Goal: Check status: Check status

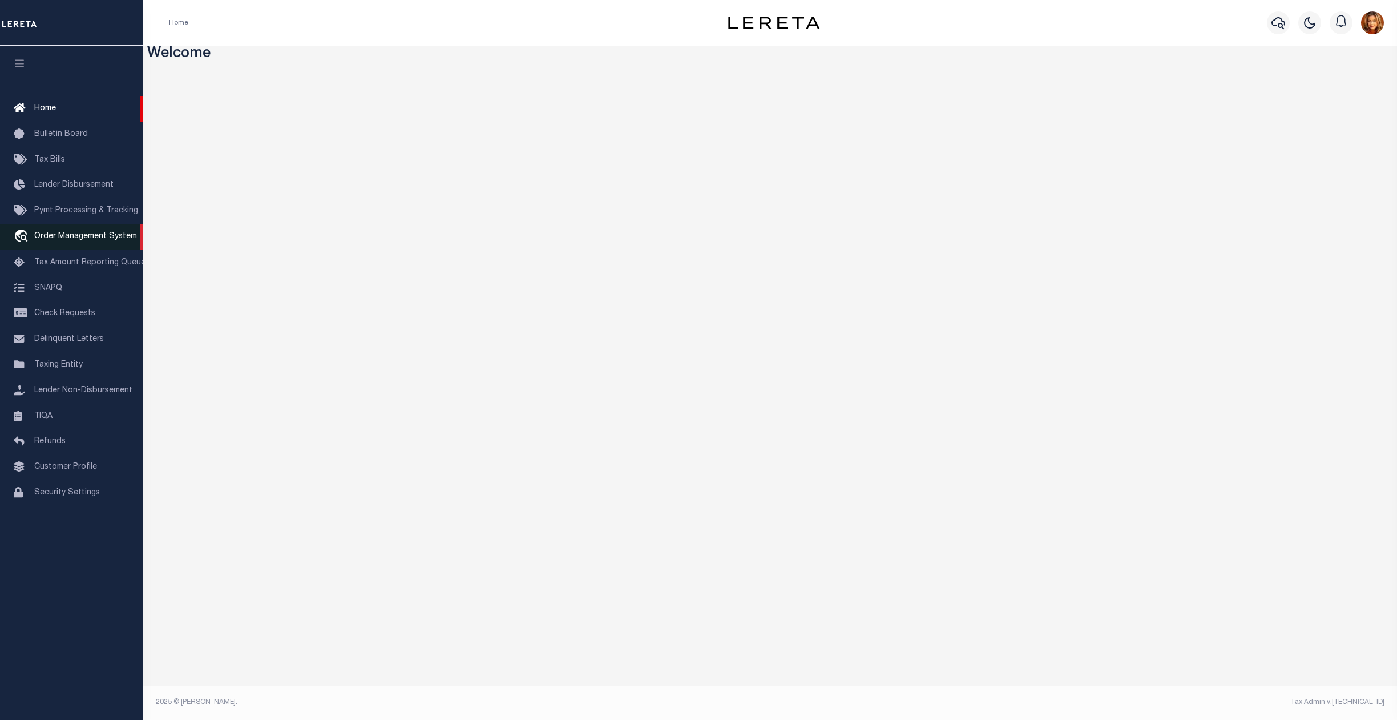
click at [69, 236] on span "Order Management System" at bounding box center [85, 236] width 103 height 8
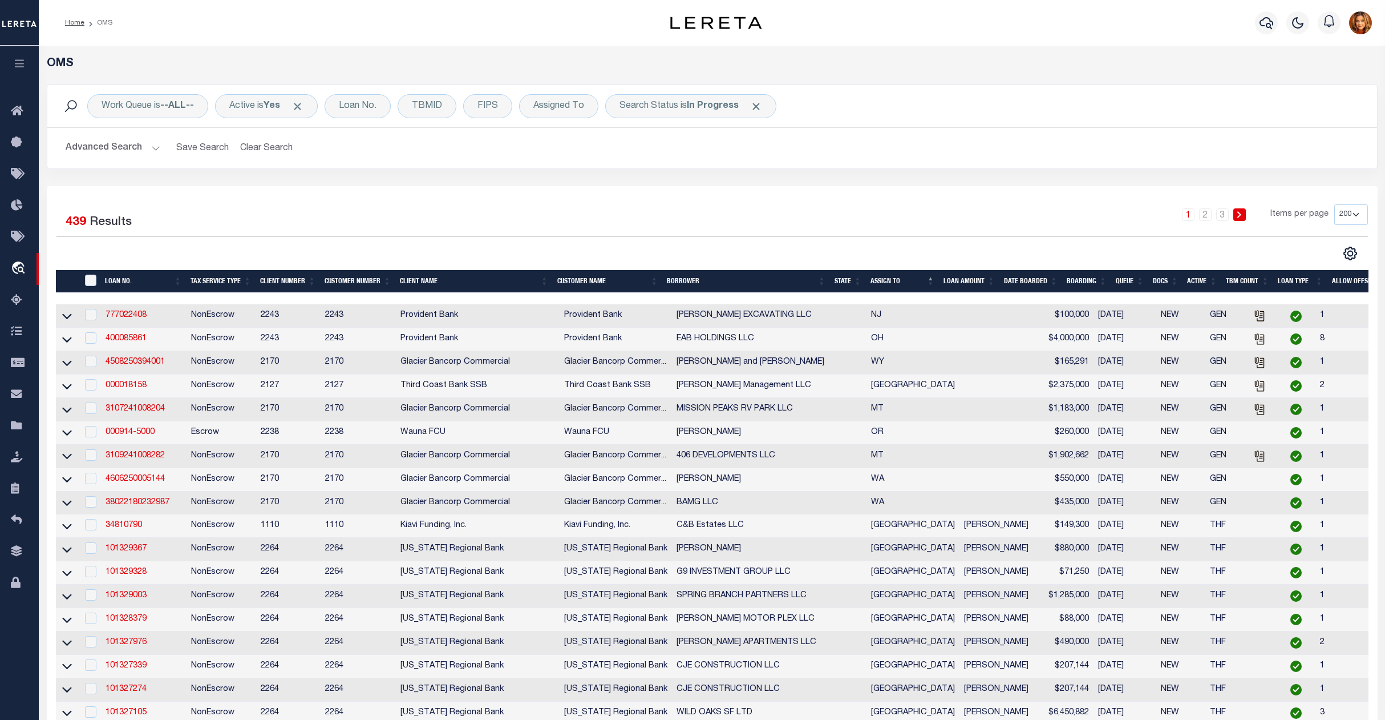
select select "200"
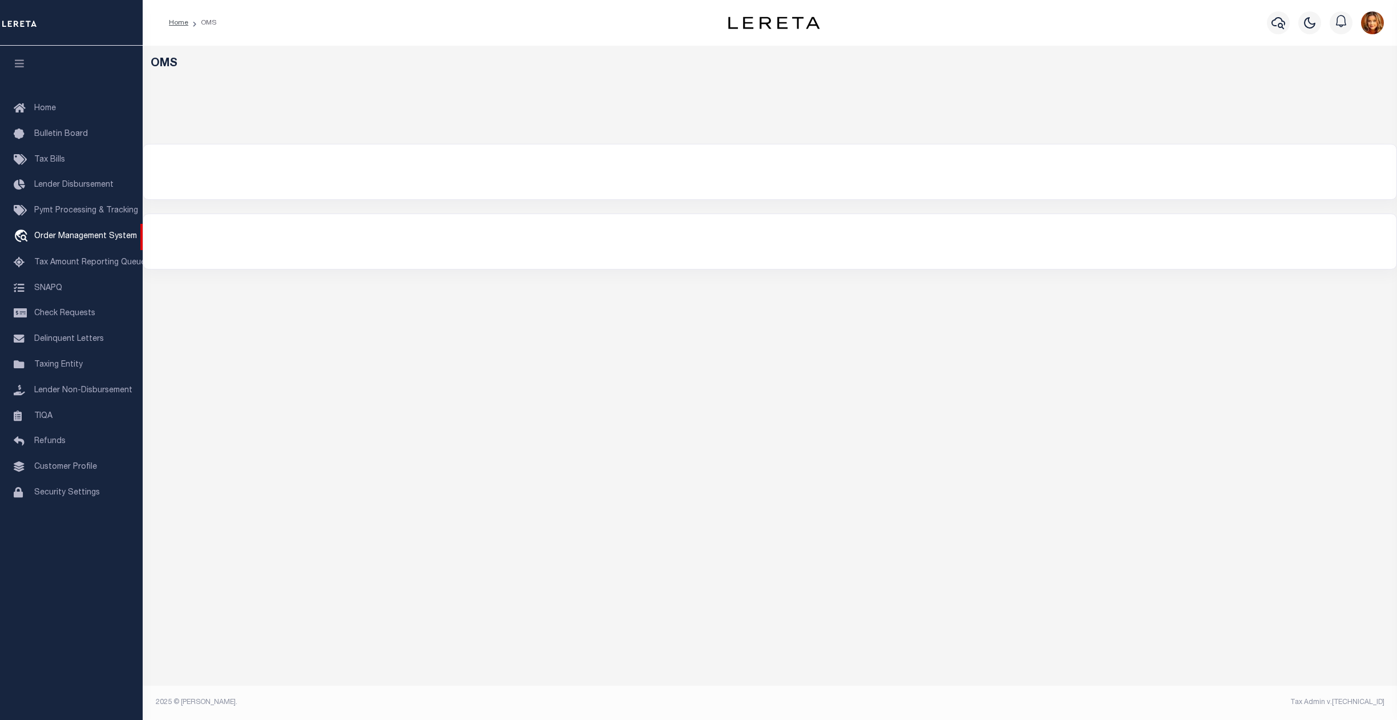
select select "200"
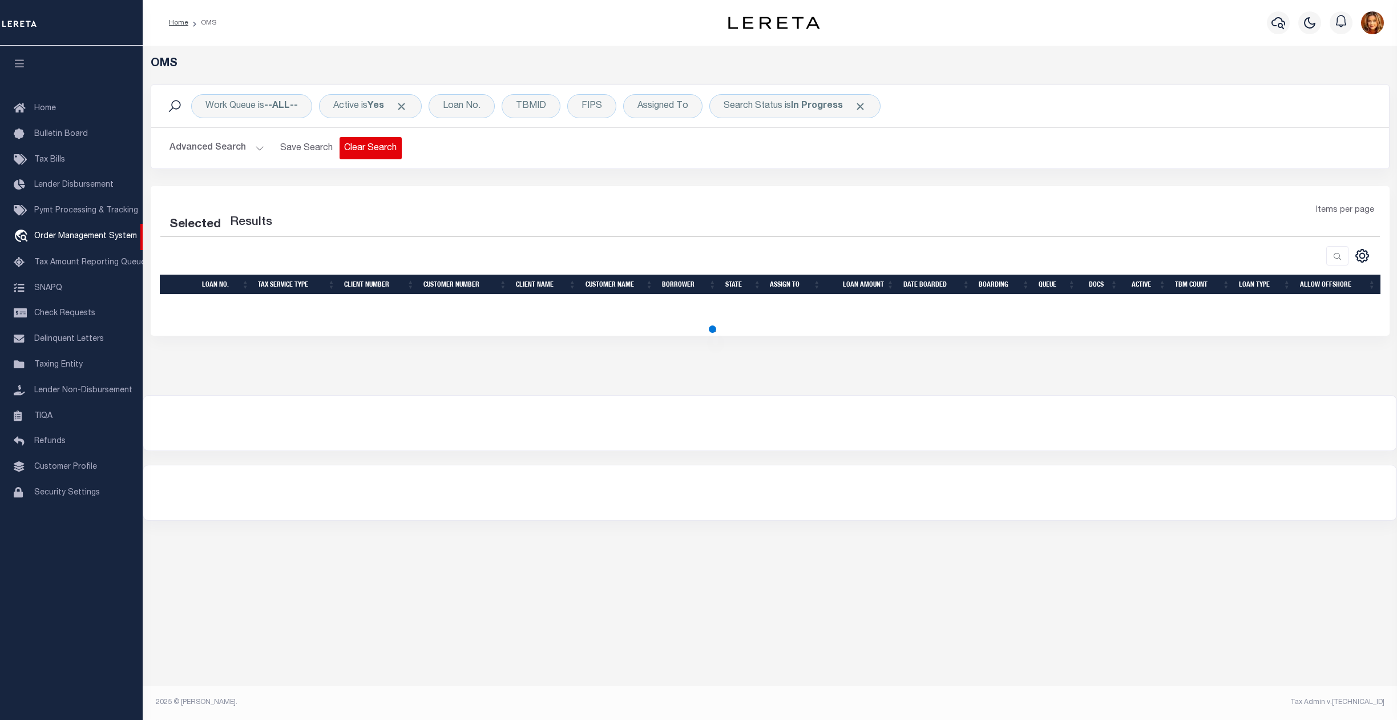
click at [365, 147] on button "Clear Search" at bounding box center [371, 148] width 62 height 22
select select "200"
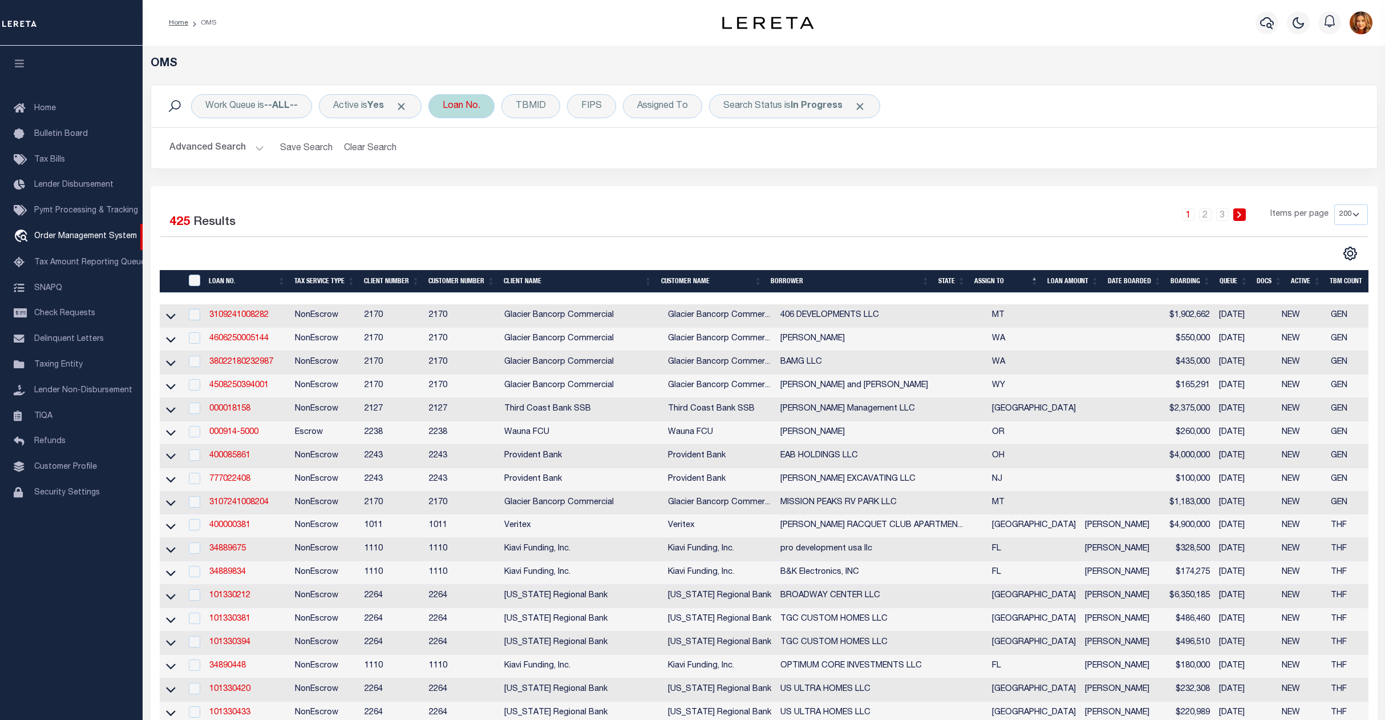
click at [471, 108] on div "Loan No." at bounding box center [462, 106] width 66 height 24
type input "80280746"
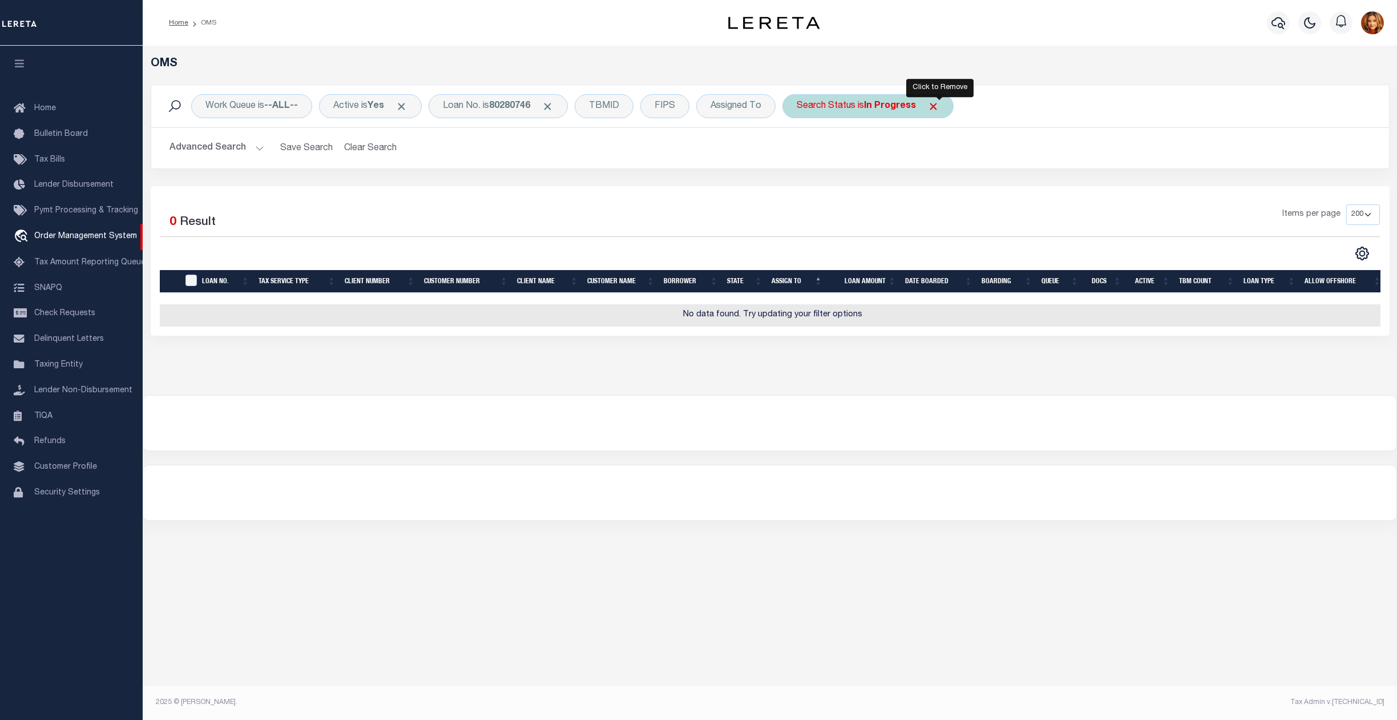
click at [939, 110] on span "Click to Remove" at bounding box center [933, 106] width 12 height 12
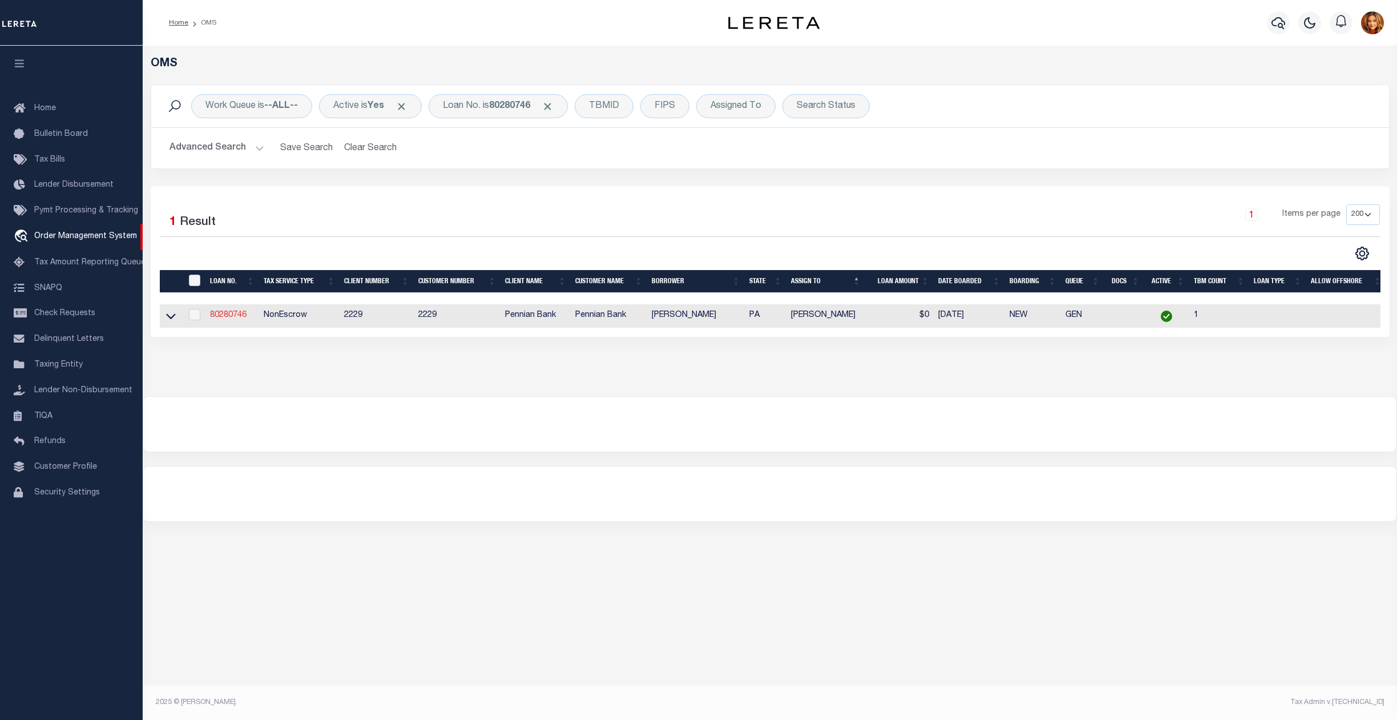
click at [228, 317] on link "80280746" at bounding box center [228, 315] width 37 height 8
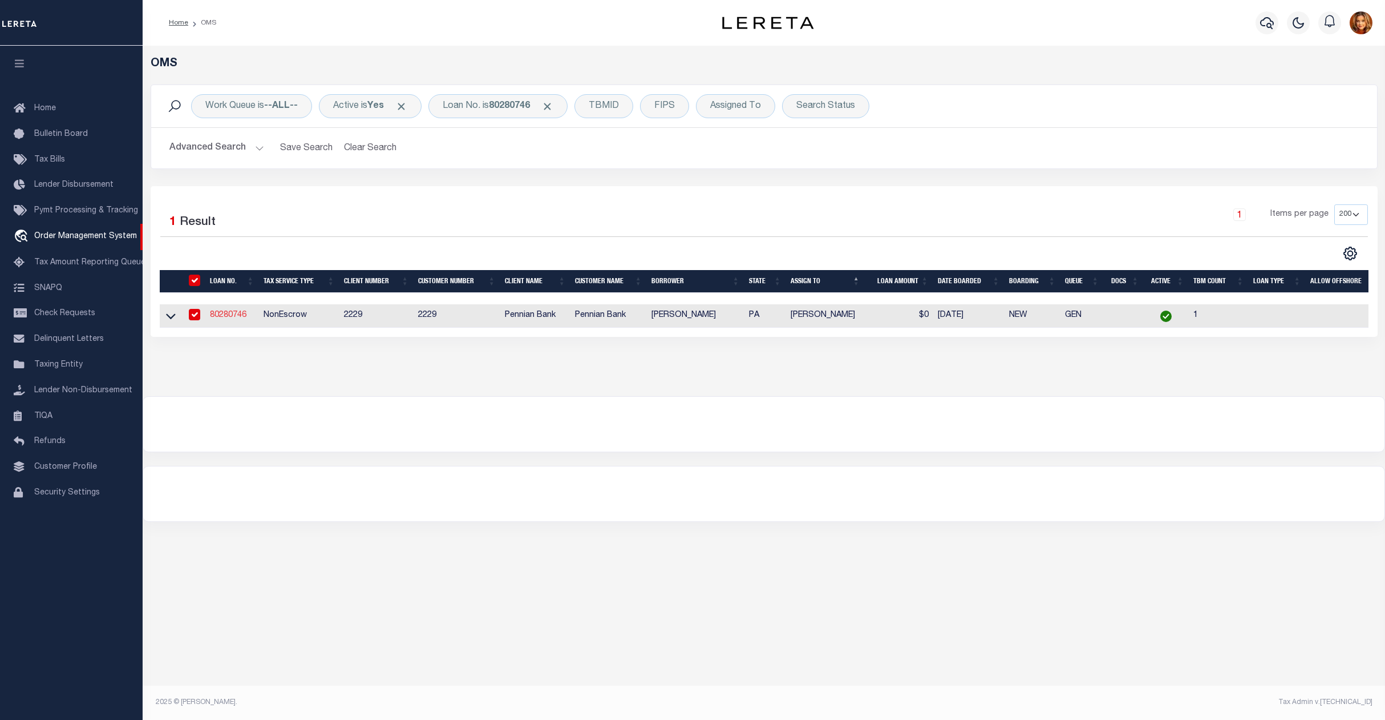
type input "80280746"
type input "Deborah L Kitzmiller"
select select
select select "NonEscrow"
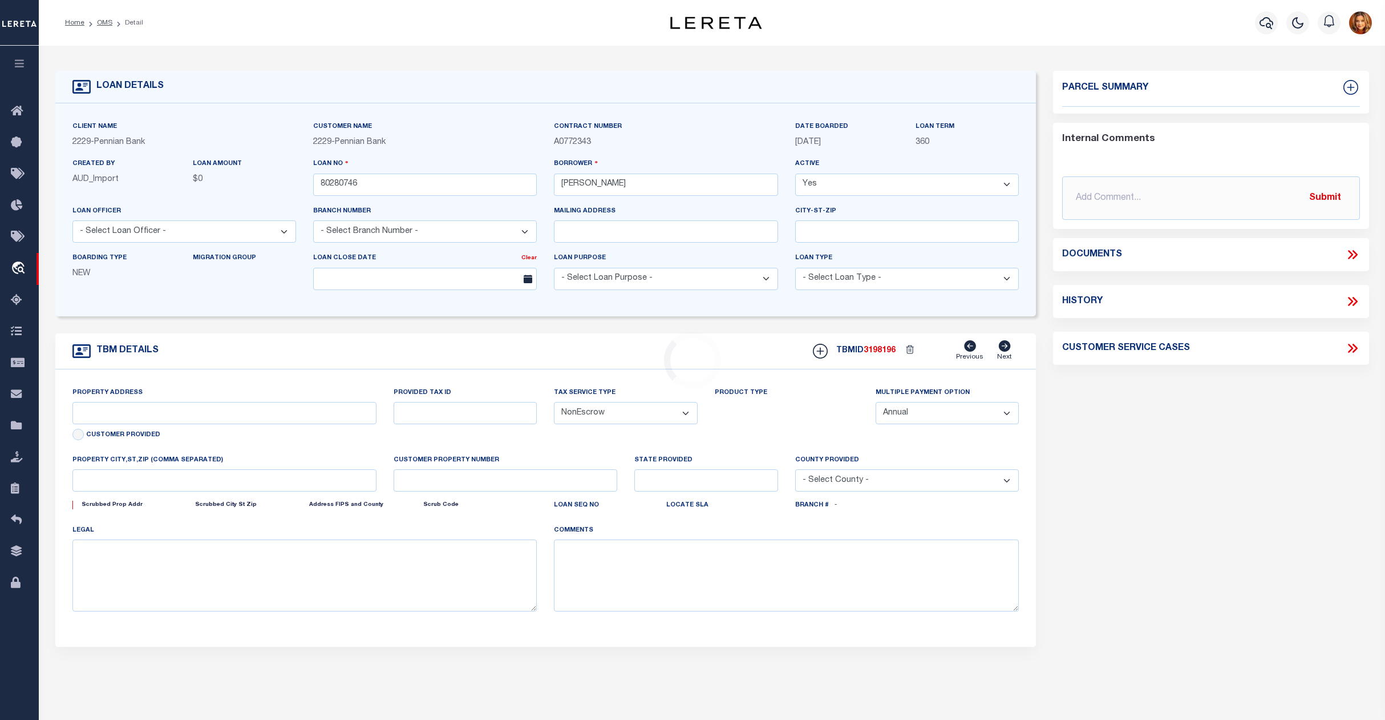
type input "99 Pin Oak Rd"
type input "02-03A-50"
select select
type input "Thompsontown, PA 17094-8714"
type input "PA"
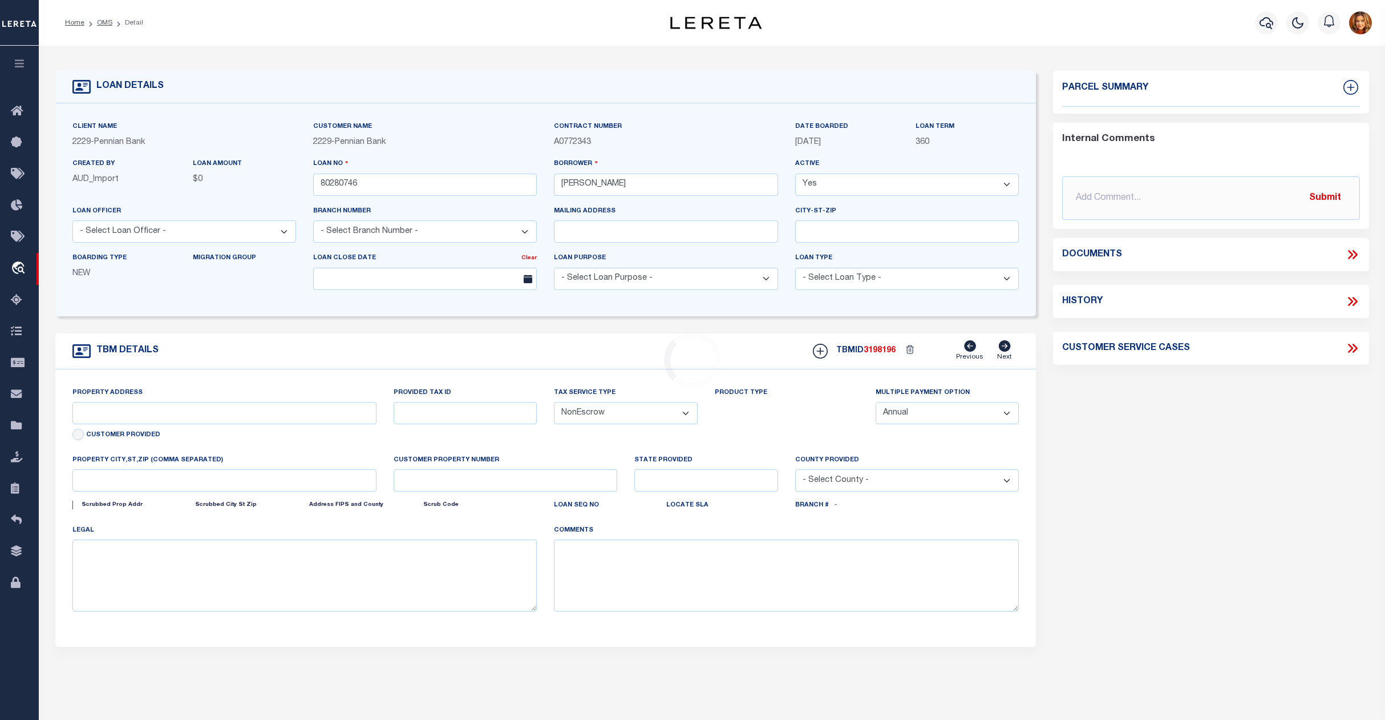
select select
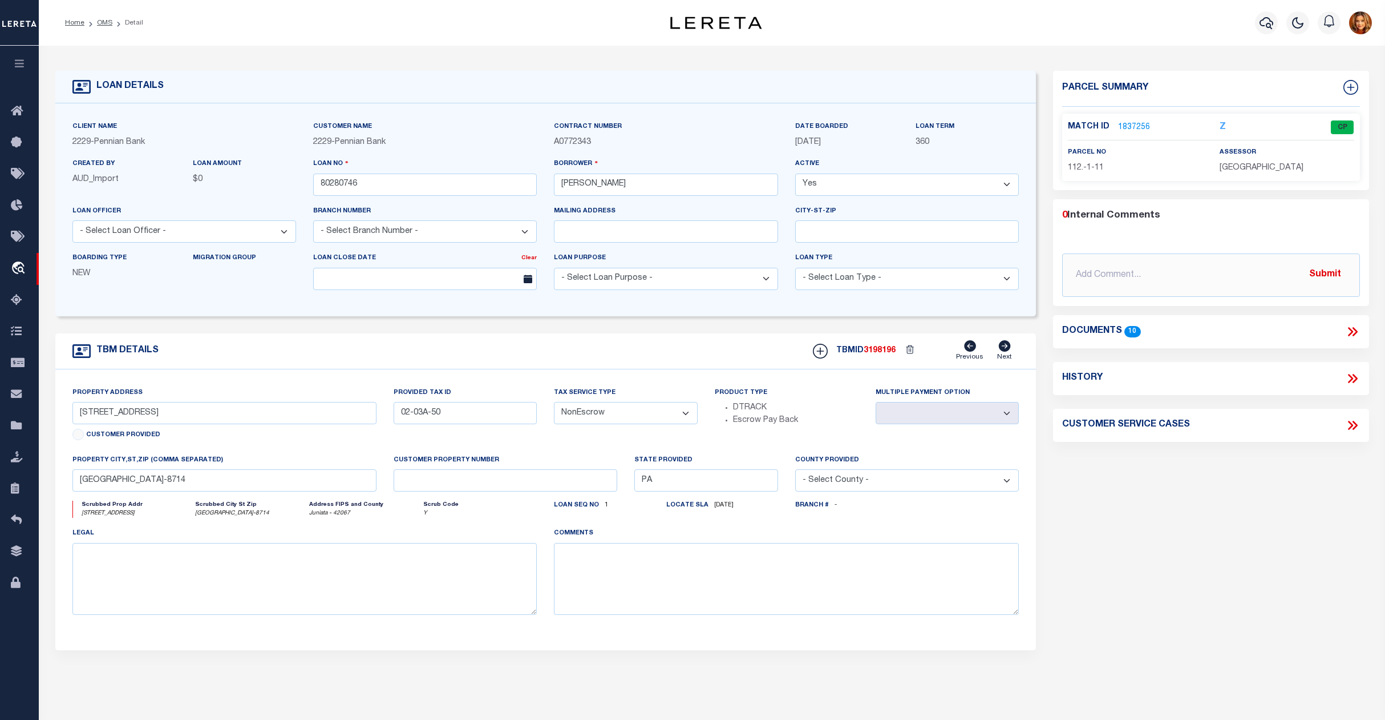
click at [1353, 332] on icon at bounding box center [1352, 331] width 15 height 15
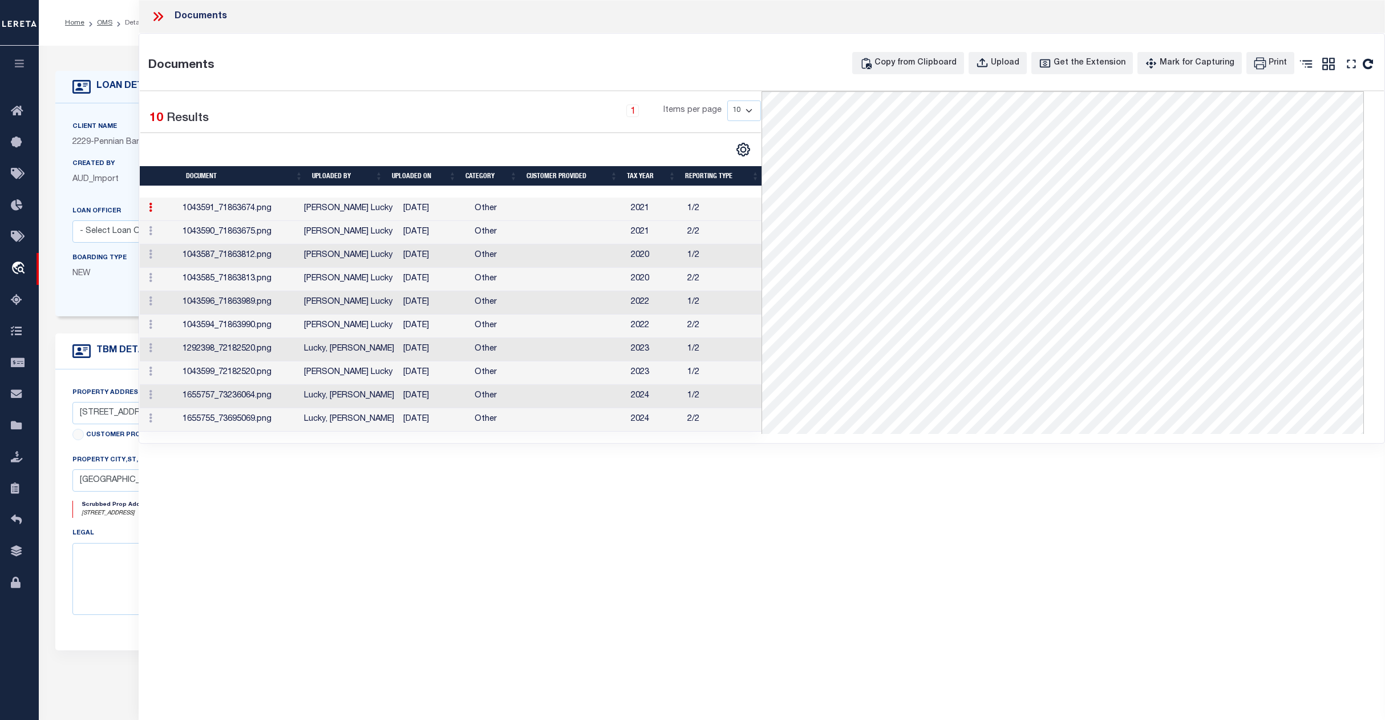
click at [339, 211] on td "JoEllen Lucky" at bounding box center [349, 208] width 99 height 23
click at [161, 13] on icon at bounding box center [158, 16] width 15 height 15
